Goal: Information Seeking & Learning: Learn about a topic

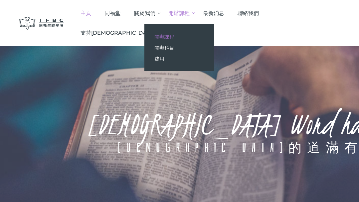
click at [174, 37] on span "開辦課程" at bounding box center [164, 37] width 20 height 6
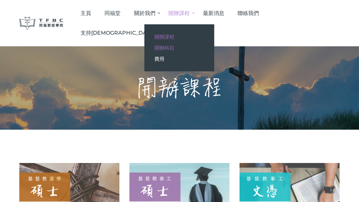
click at [174, 49] on span "開辦科目" at bounding box center [164, 48] width 20 height 6
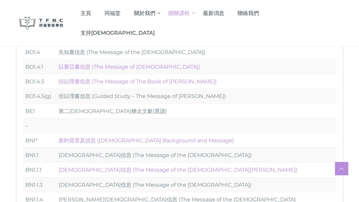
scroll to position [181, 0]
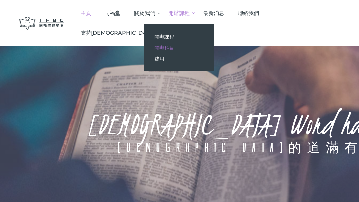
click at [174, 47] on span "開辦科目" at bounding box center [164, 48] width 20 height 6
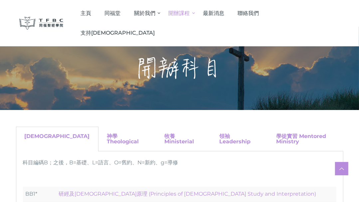
scroll to position [60, 0]
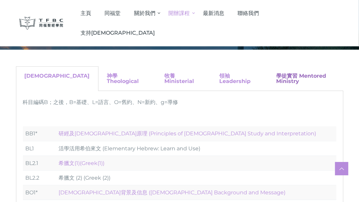
click at [281, 77] on link "學徒實習 Mentored Ministry" at bounding box center [301, 79] width 50 height 12
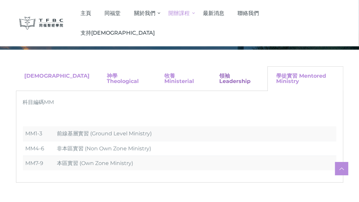
click at [221, 75] on link "領袖 Leadership" at bounding box center [234, 79] width 31 height 12
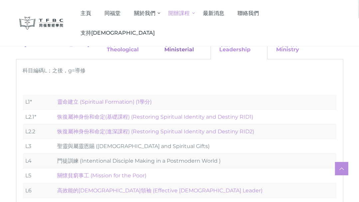
scroll to position [121, 0]
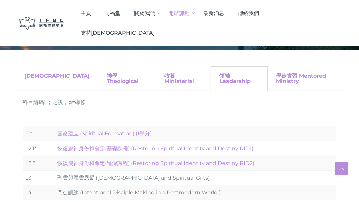
click at [156, 80] on div "牧養 Ministerial" at bounding box center [183, 78] width 55 height 25
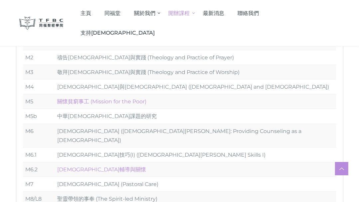
scroll to position [30, 0]
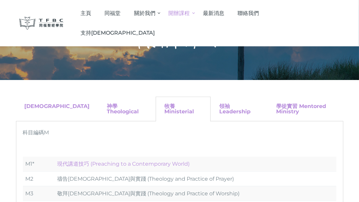
click at [98, 101] on div "神學 Theological" at bounding box center [126, 108] width 57 height 25
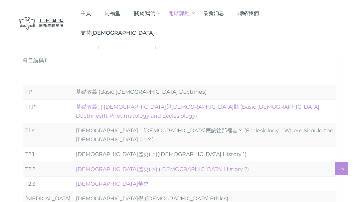
scroll to position [60, 0]
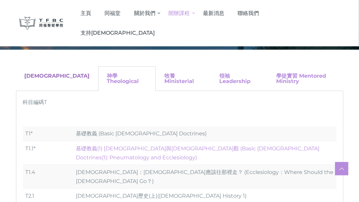
click at [40, 74] on link "聖經 Biblical" at bounding box center [57, 76] width 65 height 6
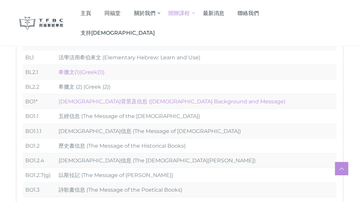
scroll to position [212, 0]
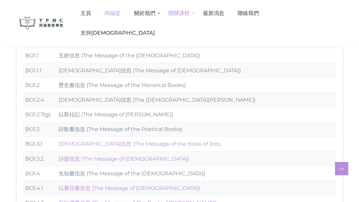
click at [120, 13] on span "同福堂" at bounding box center [112, 13] width 16 height 6
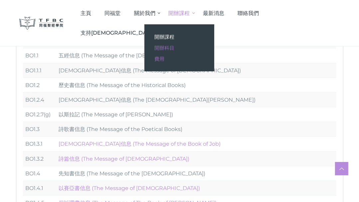
click at [164, 59] on span "費用" at bounding box center [159, 59] width 10 height 6
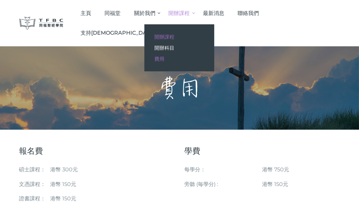
click at [174, 35] on span "開辦課程" at bounding box center [164, 37] width 20 height 6
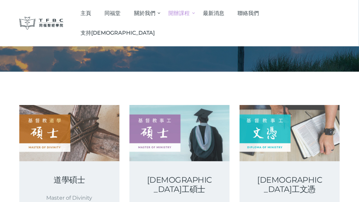
scroll to position [18, 0]
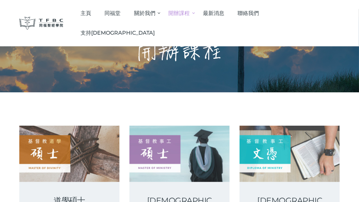
click at [196, 12] on link "開辦課程" at bounding box center [179, 13] width 35 height 20
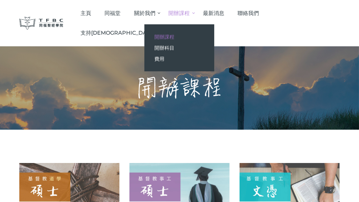
click at [190, 14] on span "開辦課程" at bounding box center [179, 13] width 21 height 6
click at [174, 46] on span "開辦科目" at bounding box center [164, 48] width 20 height 6
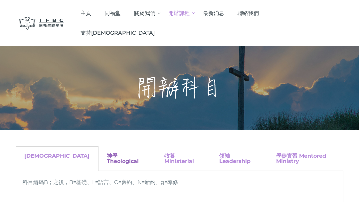
click at [107, 152] on link "神學 Theological" at bounding box center [123, 158] width 32 height 12
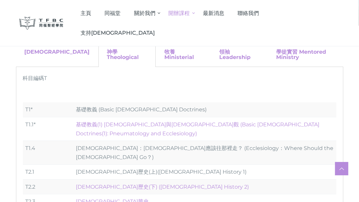
scroll to position [60, 0]
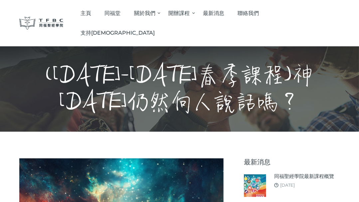
click at [166, 62] on h1 "([DATE]-[DATE]春季課程)神[DATE]仍然向人說話嗎？" at bounding box center [179, 88] width 323 height 53
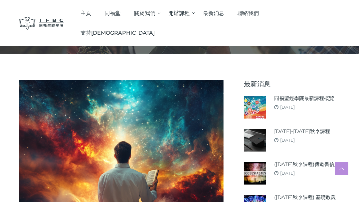
scroll to position [60, 0]
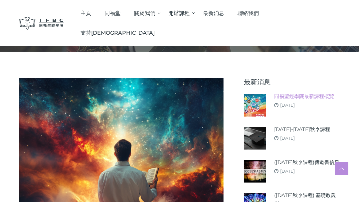
click at [318, 95] on link "同福聖經學院最新課程概覽" at bounding box center [304, 95] width 60 height 7
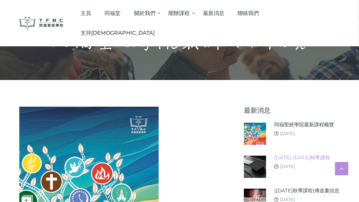
scroll to position [121, 0]
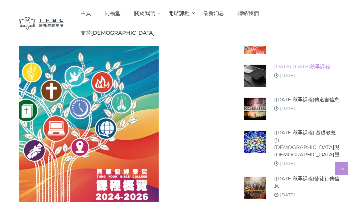
click at [300, 68] on link "[DATE]-[DATE]秋季課程" at bounding box center [302, 66] width 56 height 7
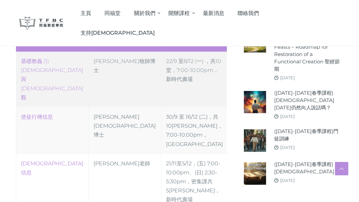
scroll to position [302, 0]
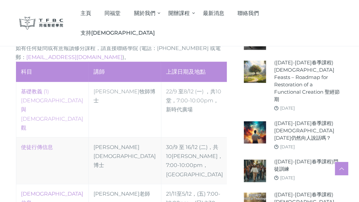
click at [235, 113] on div at bounding box center [179, 39] width 321 height 411
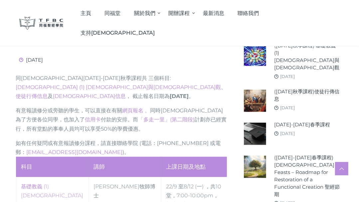
scroll to position [212, 0]
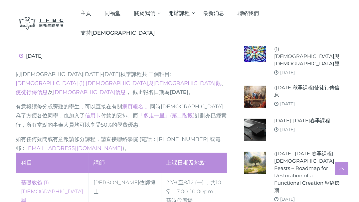
click at [172, 119] on p "有意報讀修分或旁聽的學生，可以直接在有關 網頁報名 。 同時聖經學院為了方便各位同學，也加入了 信用卡 付款的安排。而 「多走一里」(第二階段) 計劃亦已經實…" at bounding box center [121, 115] width 211 height 27
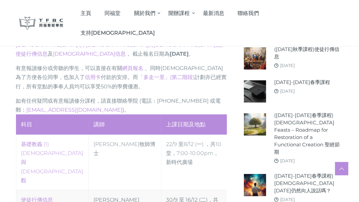
scroll to position [272, 0]
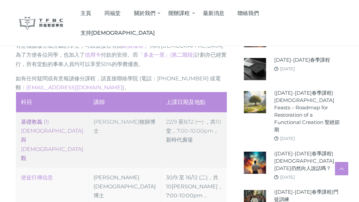
click at [46, 118] on link "‎基礎教義 (1) 聖靈觀與教會觀" at bounding box center [52, 139] width 62 height 43
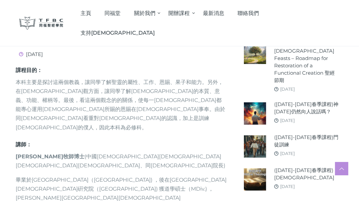
scroll to position [363, 0]
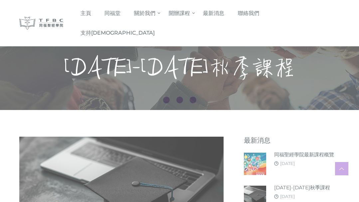
scroll to position [272, 0]
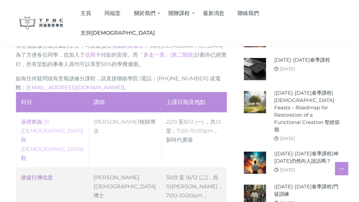
click at [41, 174] on link "使徒行傳信息" at bounding box center [37, 177] width 32 height 6
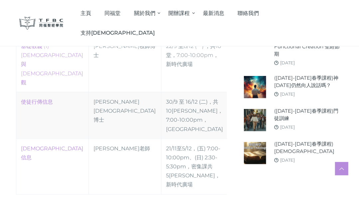
scroll to position [363, 0]
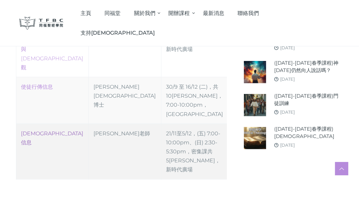
click at [36, 130] on link "傳道書信息" at bounding box center [52, 137] width 62 height 15
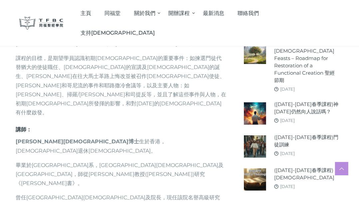
scroll to position [393, 0]
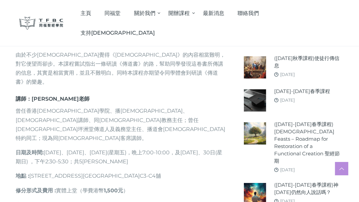
scroll to position [242, 0]
